Goal: Information Seeking & Learning: Learn about a topic

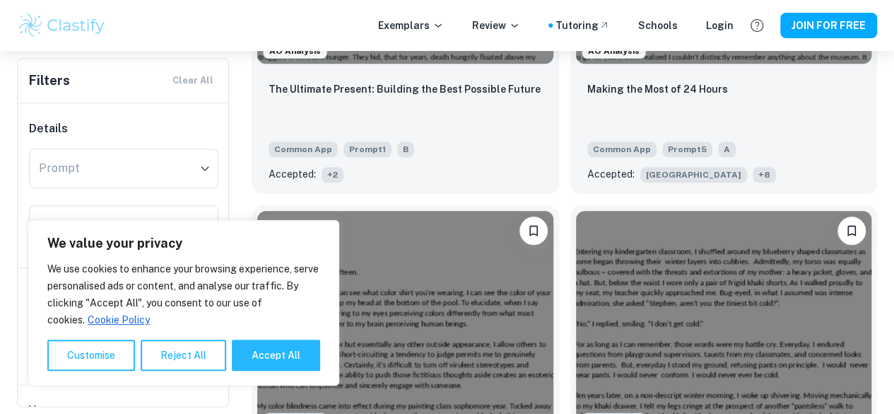
scroll to position [650, 0]
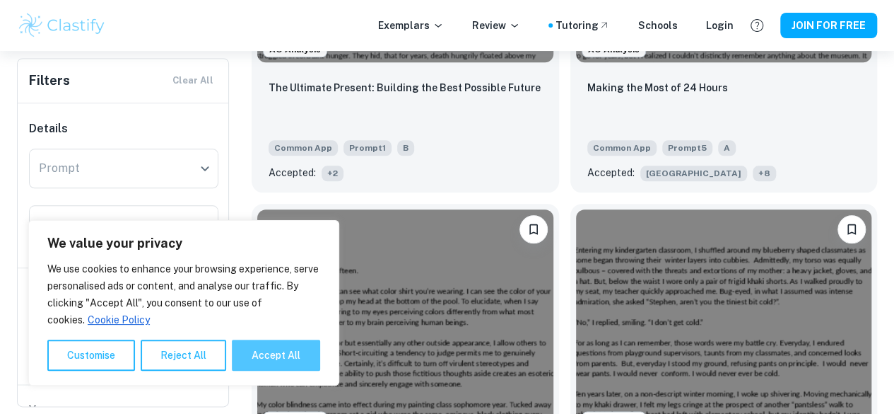
click at [241, 358] on button "Accept All" at bounding box center [276, 354] width 88 height 31
checkbox input "true"
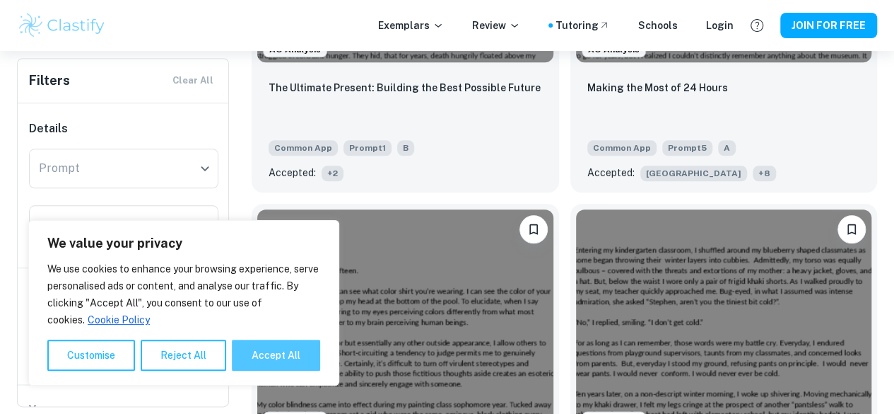
checkbox input "true"
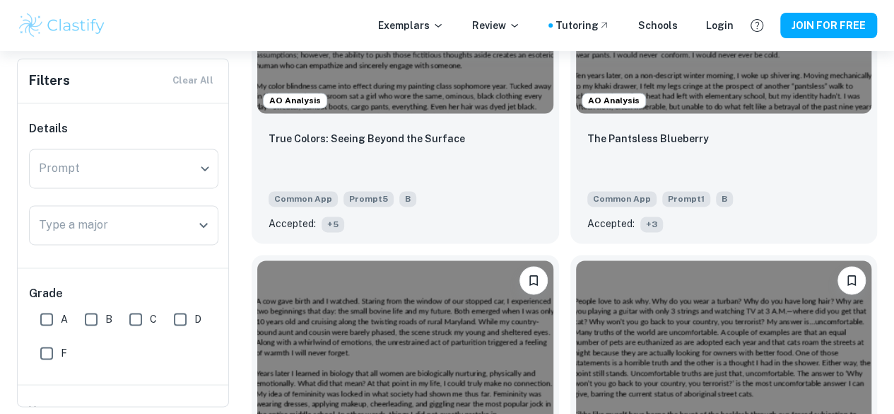
scroll to position [990, 0]
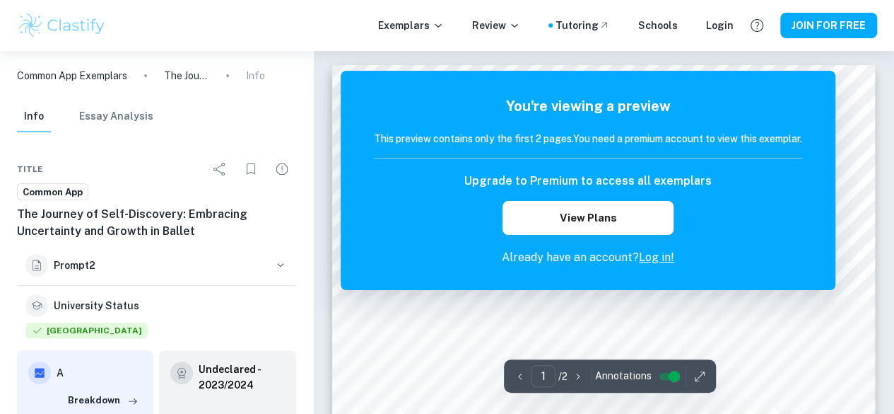
click at [459, 136] on h6 "This preview contains only the first 2 pages. You need a premium account to vie…" at bounding box center [588, 139] width 428 height 16
